Goal: Information Seeking & Learning: Learn about a topic

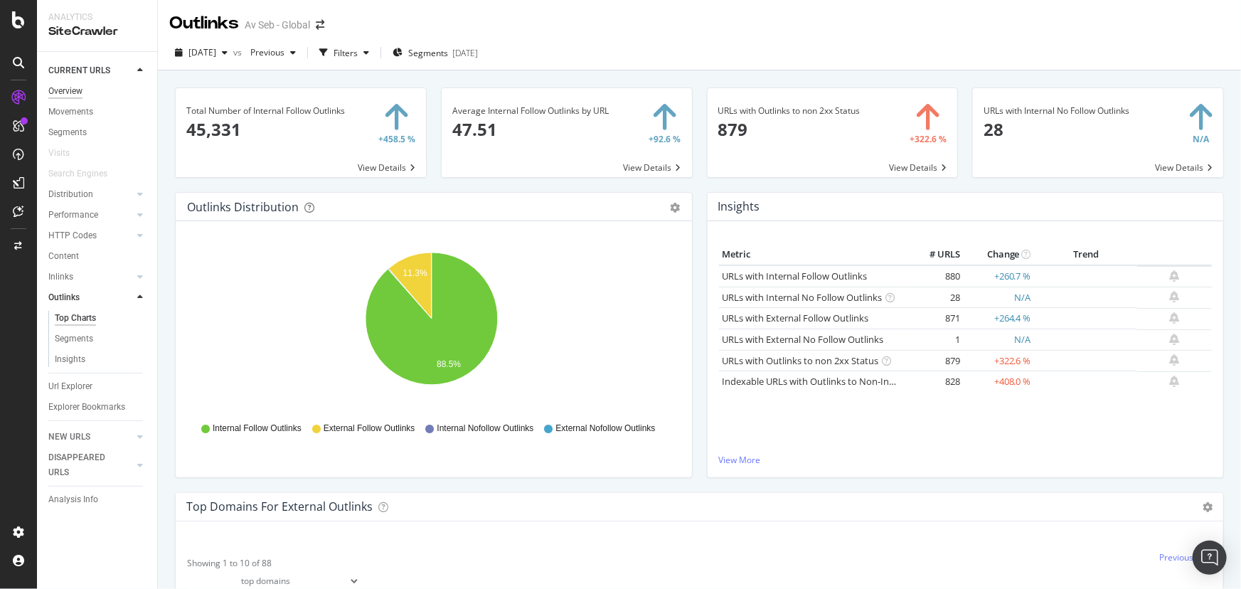
click at [60, 91] on div "Overview" at bounding box center [65, 91] width 34 height 15
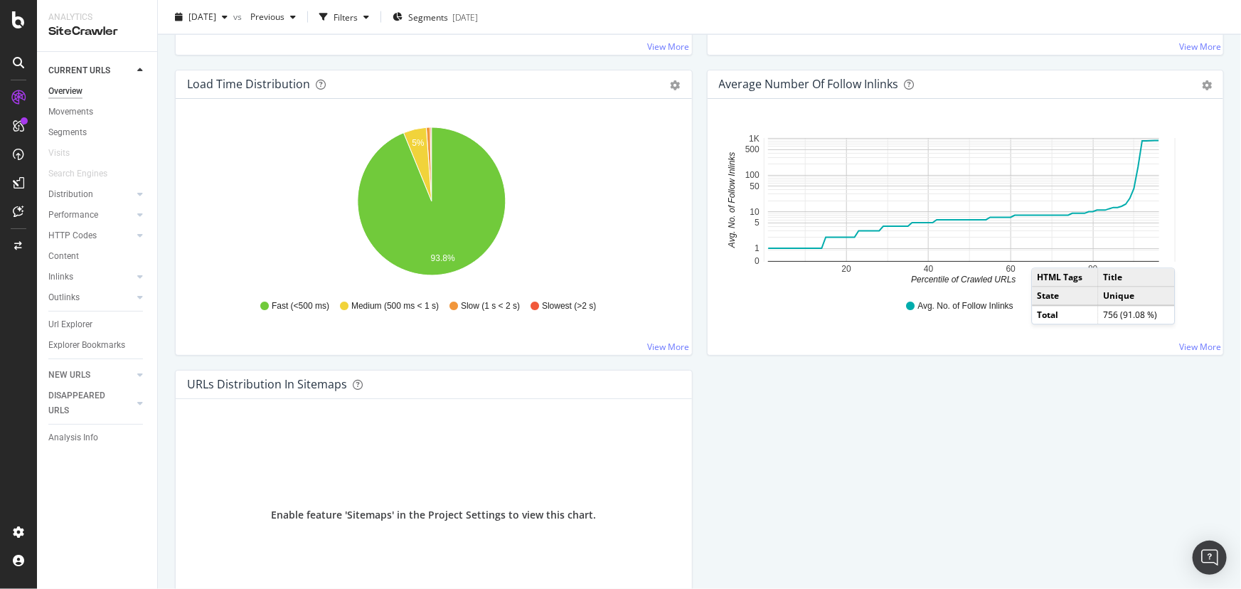
scroll to position [1044, 0]
click at [57, 193] on div "Distribution" at bounding box center [70, 194] width 45 height 15
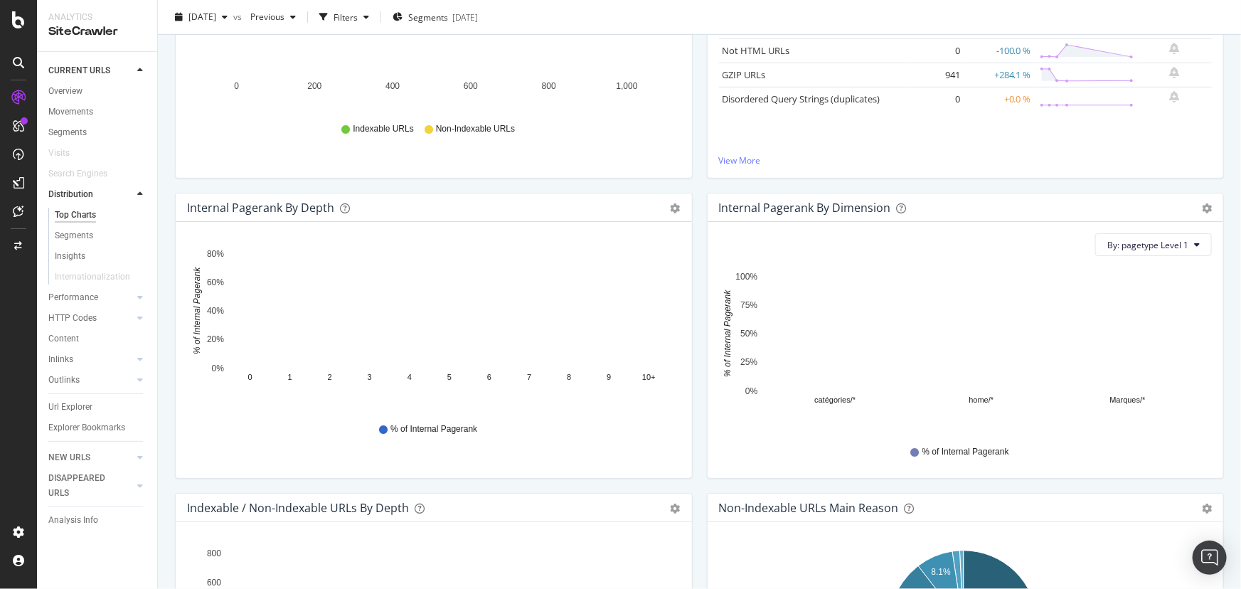
scroll to position [323, 0]
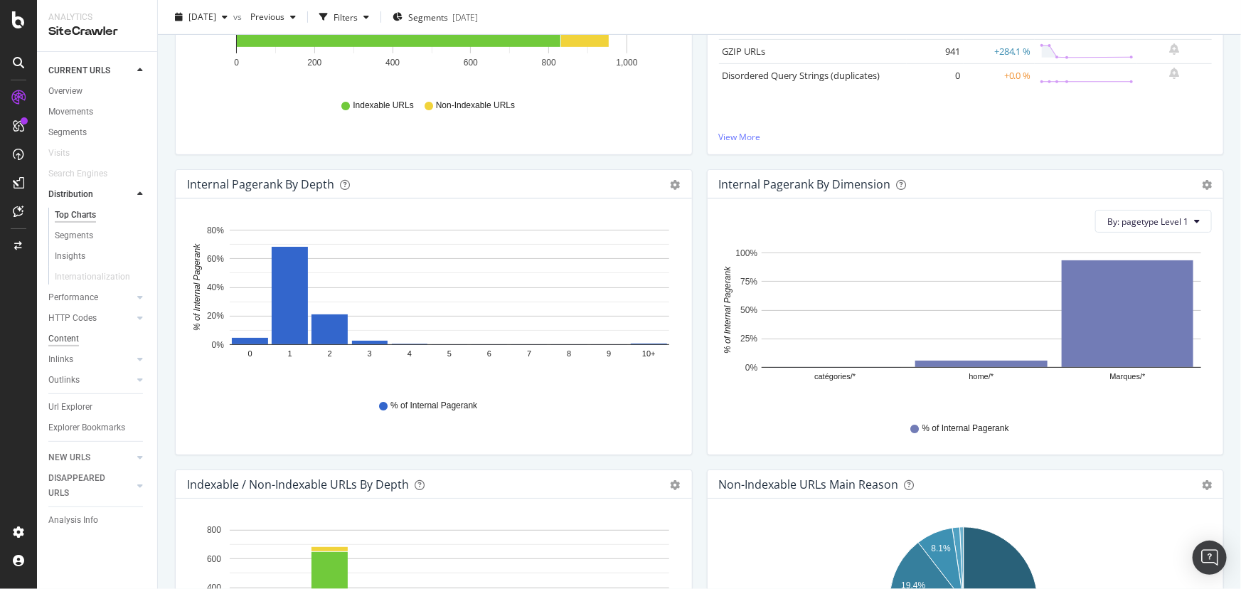
click at [73, 336] on div "Content" at bounding box center [63, 338] width 31 height 15
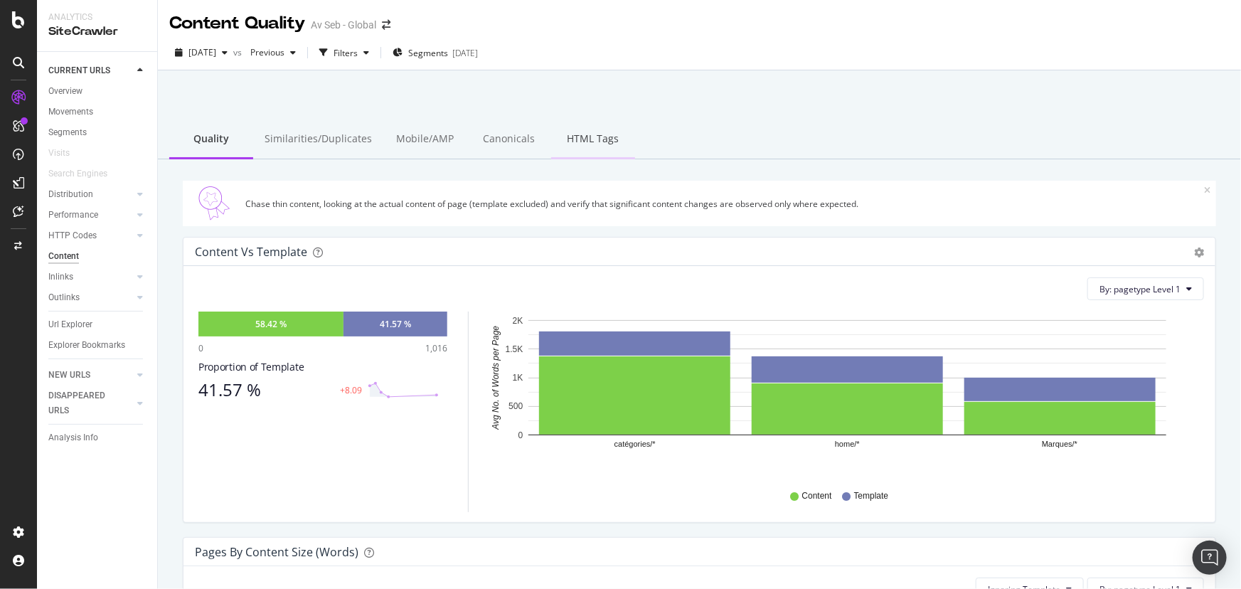
click at [583, 136] on div "HTML Tags" at bounding box center [593, 139] width 84 height 39
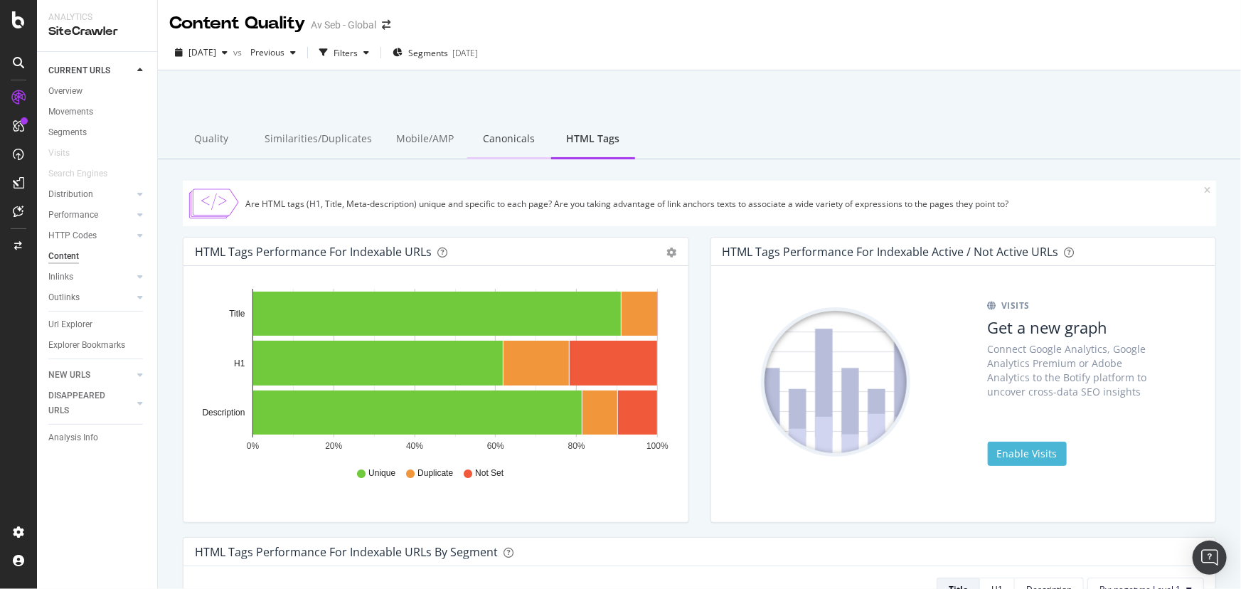
click at [491, 138] on div "Canonicals" at bounding box center [509, 139] width 84 height 39
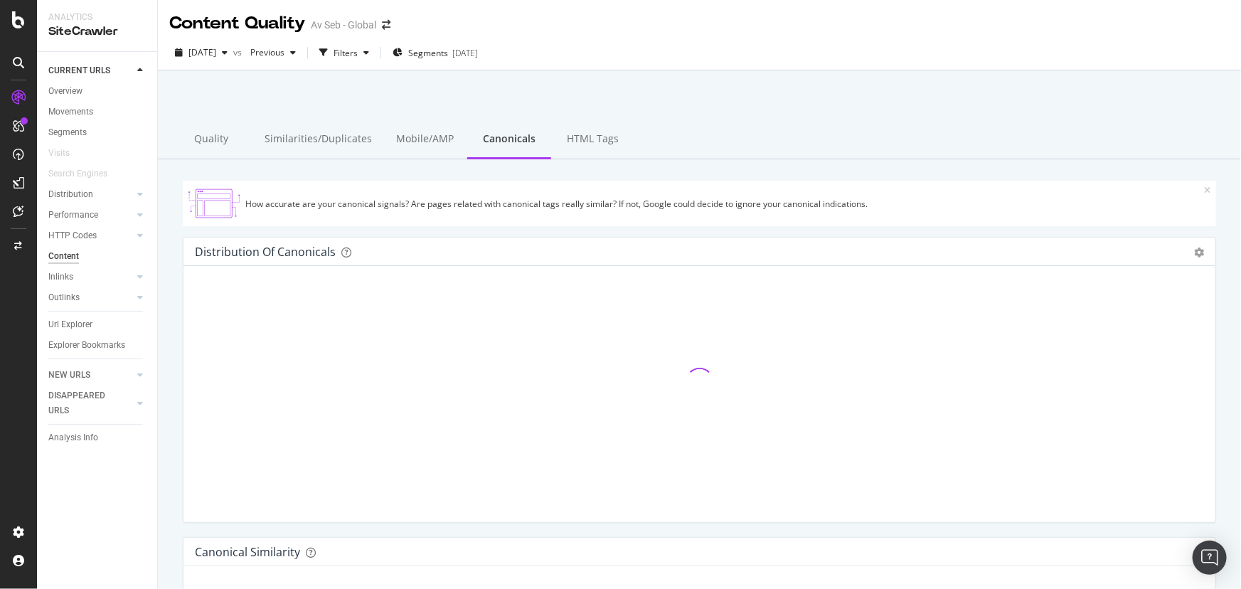
click at [398, 134] on div "Mobile/AMP" at bounding box center [425, 139] width 84 height 39
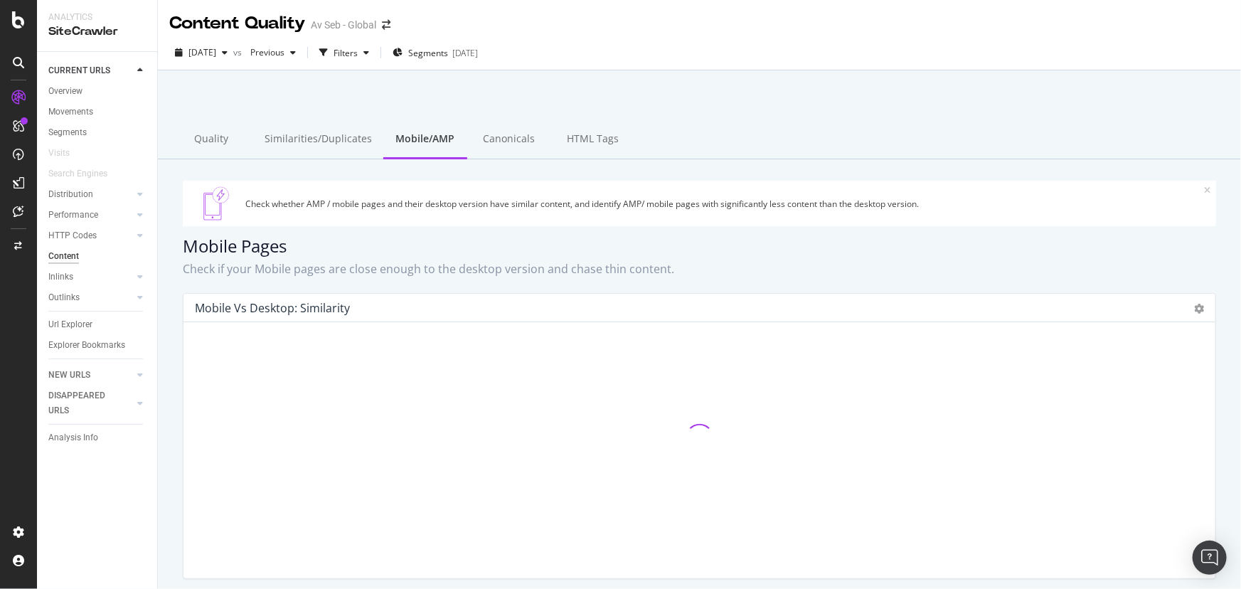
click at [304, 140] on div "Similarities/Duplicates" at bounding box center [318, 139] width 130 height 39
